Goal: Task Accomplishment & Management: Use online tool/utility

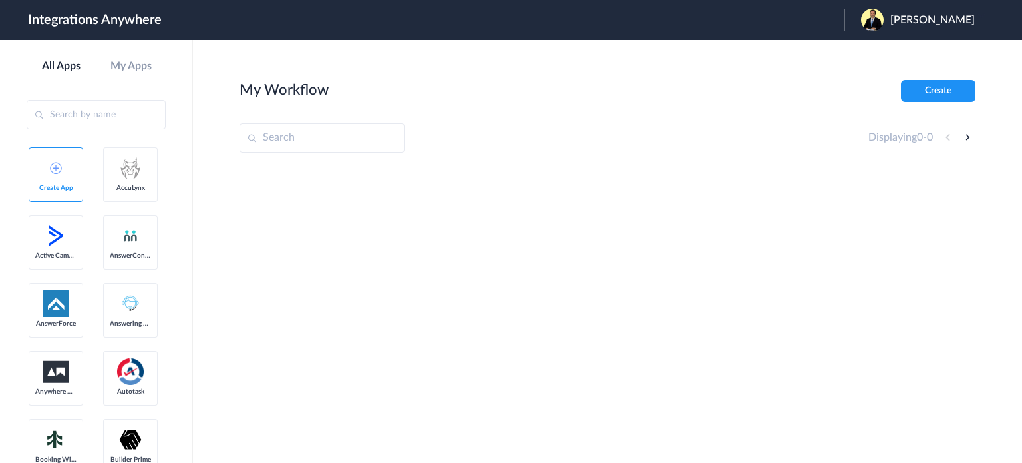
click at [956, 24] on span "Robert Lomenick" at bounding box center [932, 20] width 85 height 13
click at [883, 55] on link "Logout" at bounding box center [869, 53] width 28 height 9
click at [828, 19] on span "Launch Account" at bounding box center [790, 20] width 76 height 11
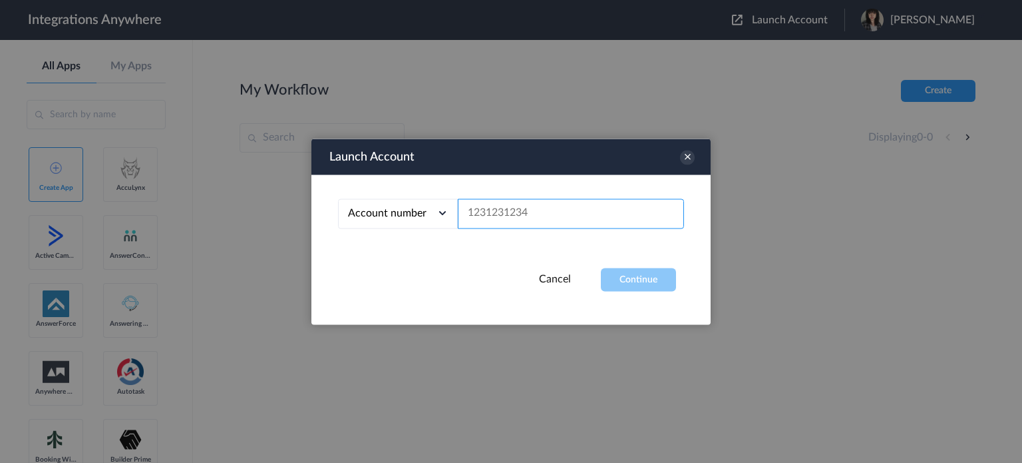
click at [564, 216] on input "text" at bounding box center [571, 213] width 226 height 30
paste input "8664400992"
type input "8664400992"
